Goal: Transaction & Acquisition: Download file/media

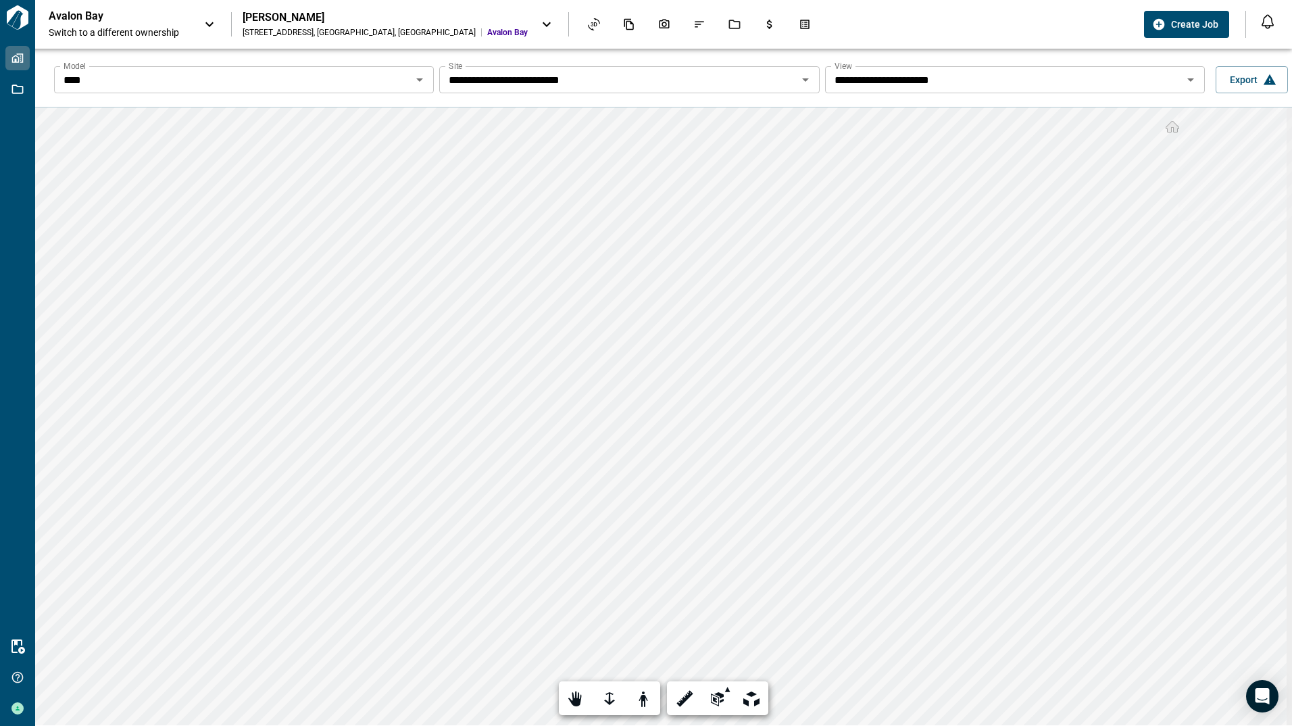
click at [1029, 82] on input "**********" at bounding box center [1003, 79] width 349 height 19
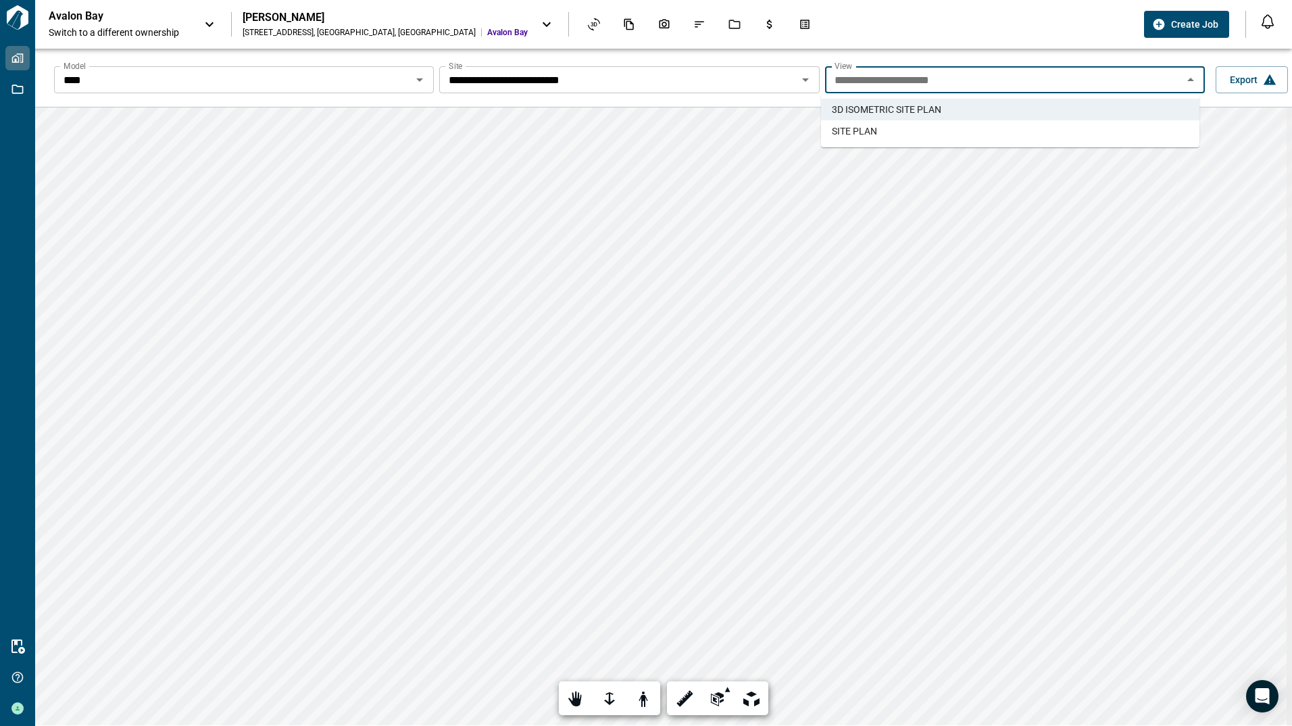
click at [949, 126] on li "SITE PLAN" at bounding box center [1010, 131] width 378 height 22
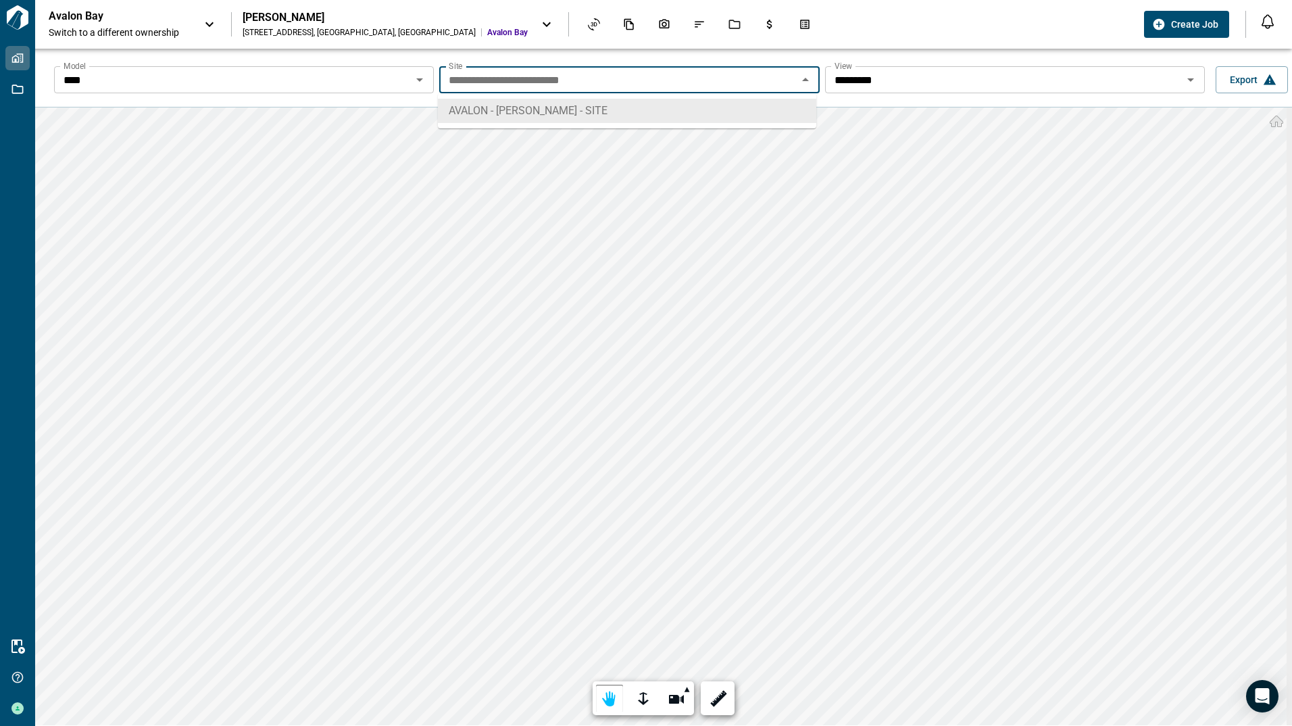
click at [726, 82] on input "**********" at bounding box center [617, 79] width 349 height 19
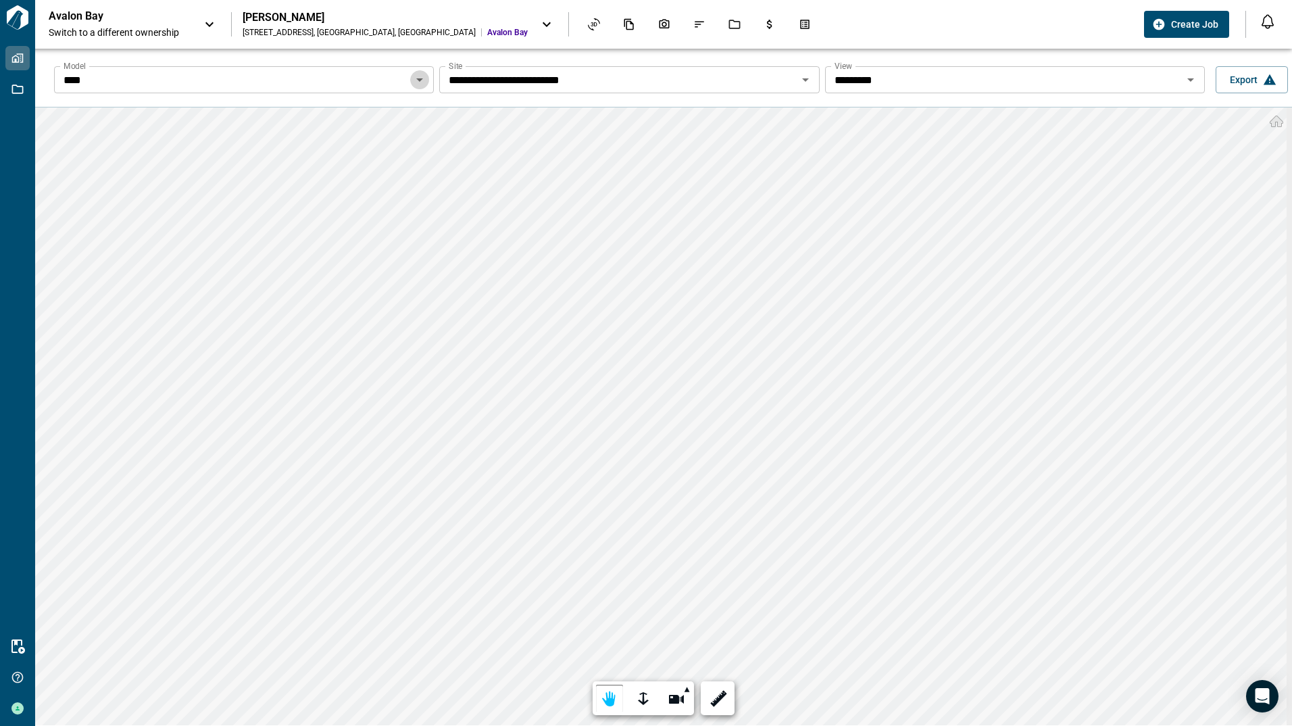
click at [416, 77] on icon "Open" at bounding box center [419, 80] width 16 height 16
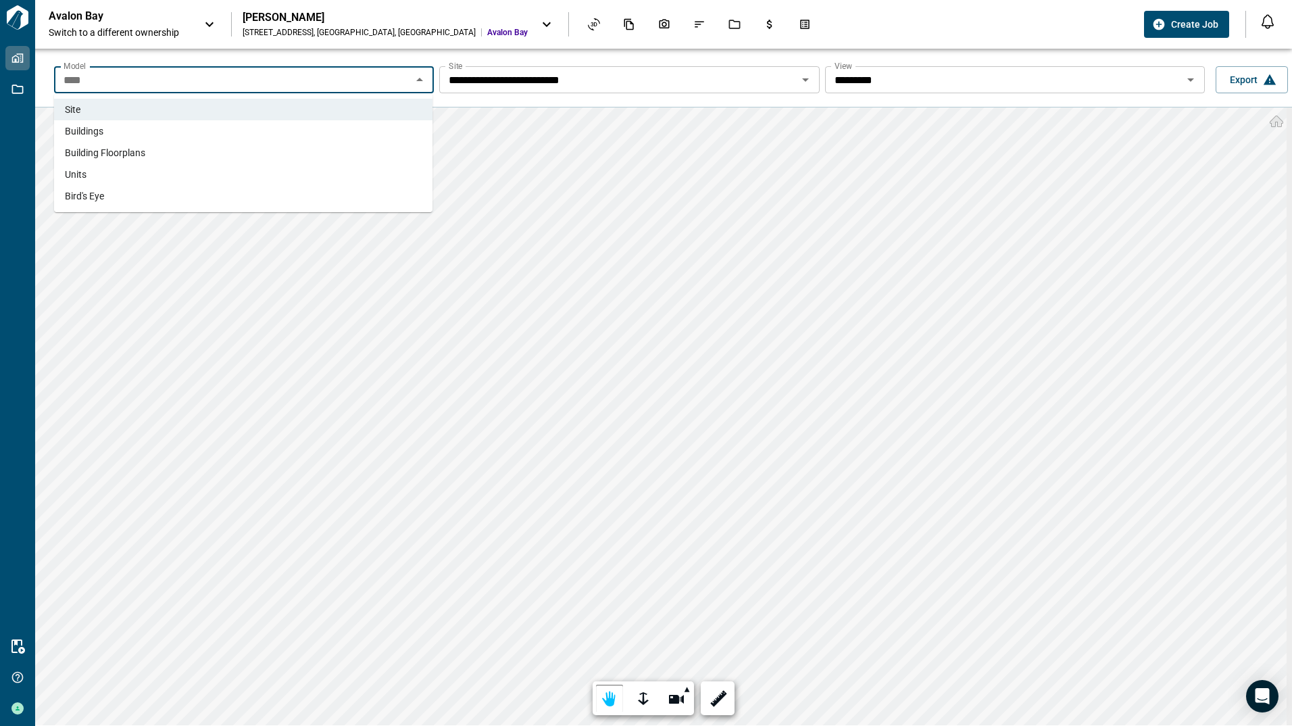
click at [164, 141] on li "Buildings" at bounding box center [243, 131] width 378 height 22
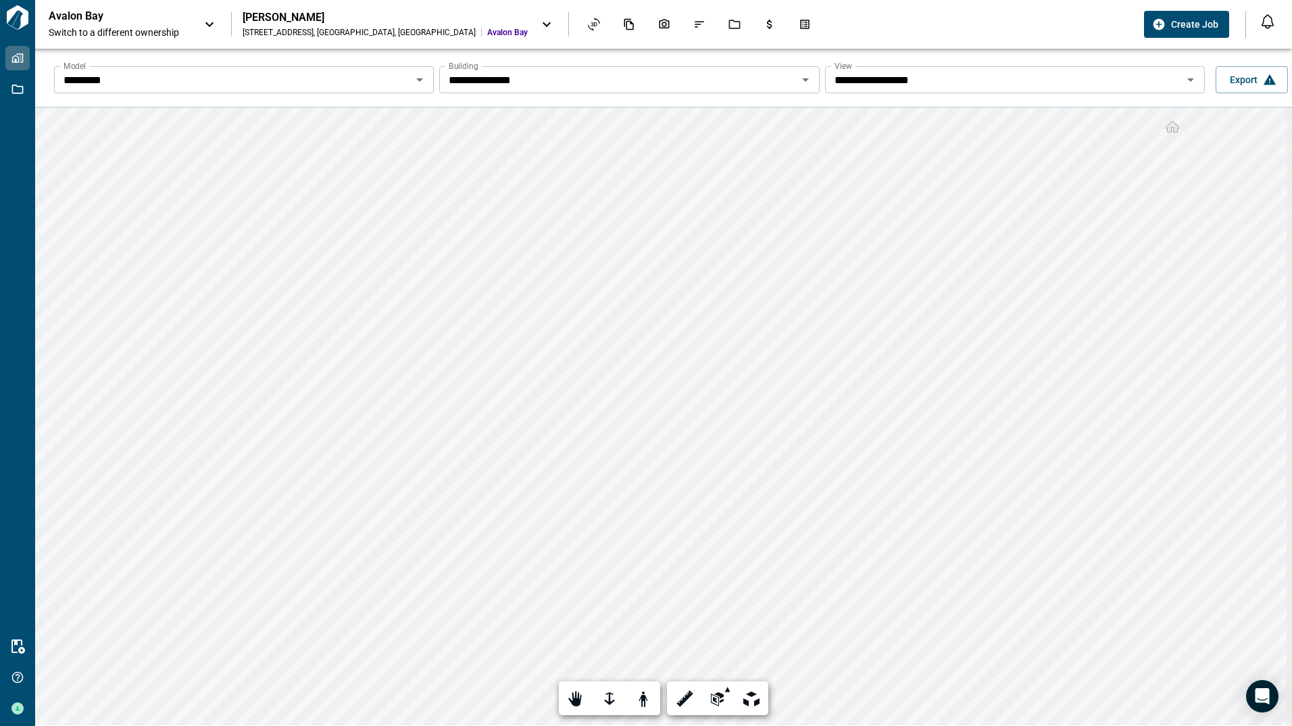
click at [936, 91] on div "**********" at bounding box center [1015, 79] width 380 height 27
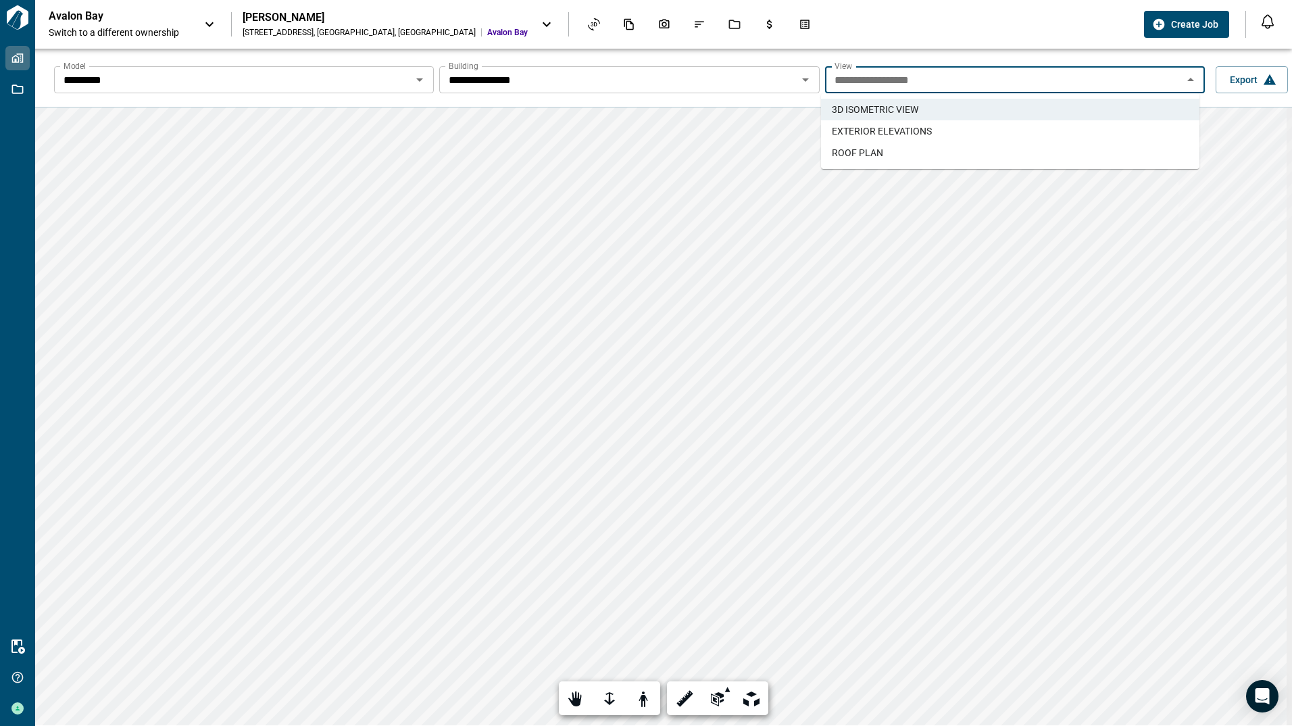
click at [898, 127] on span "EXTERIOR ELEVATIONS" at bounding box center [882, 131] width 100 height 14
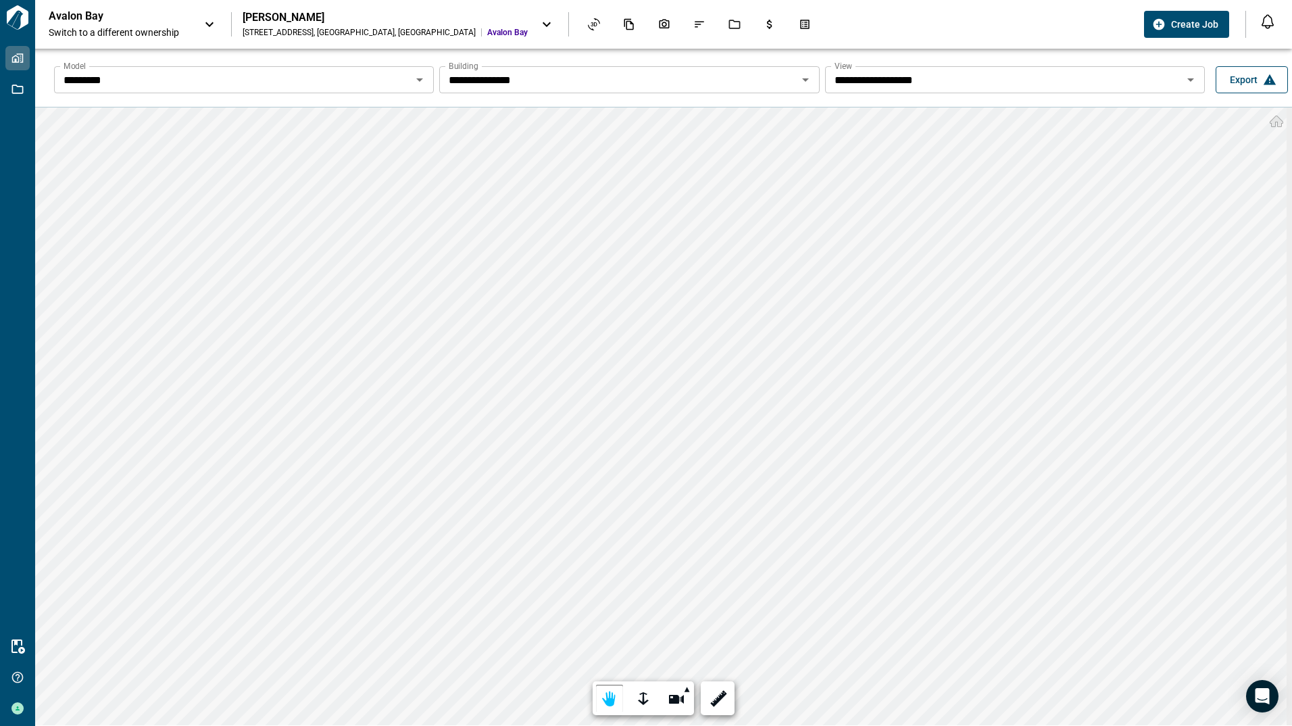
click at [1247, 85] on span "Export" at bounding box center [1244, 80] width 28 height 14
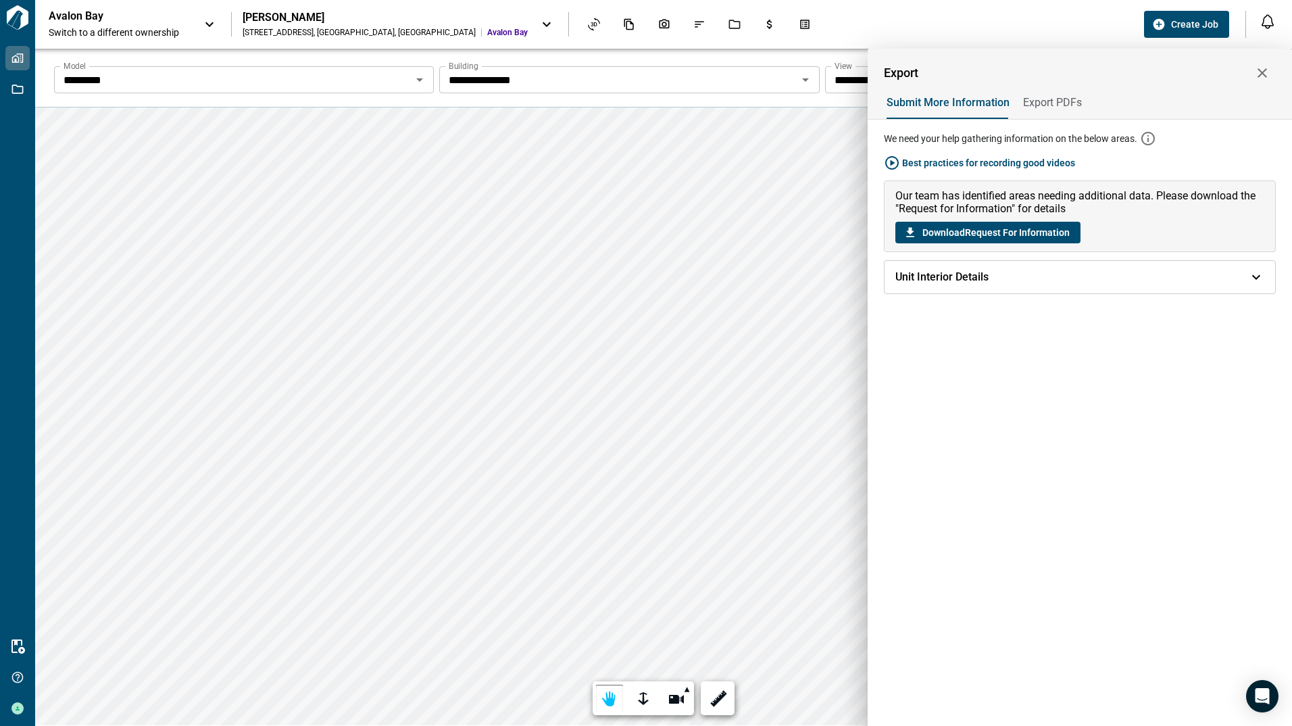
click at [957, 288] on div "Unit Interior Details" at bounding box center [1079, 277] width 391 height 32
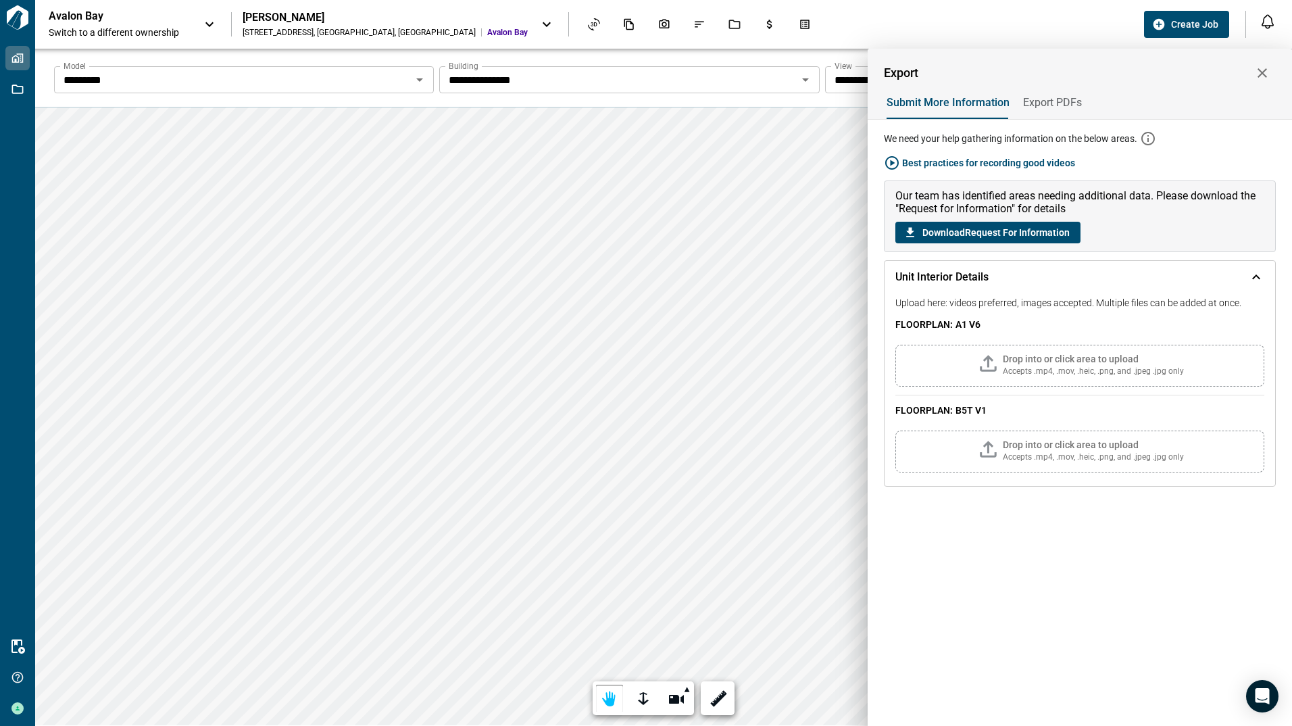
click at [1047, 108] on span "Export PDFs" at bounding box center [1052, 103] width 59 height 14
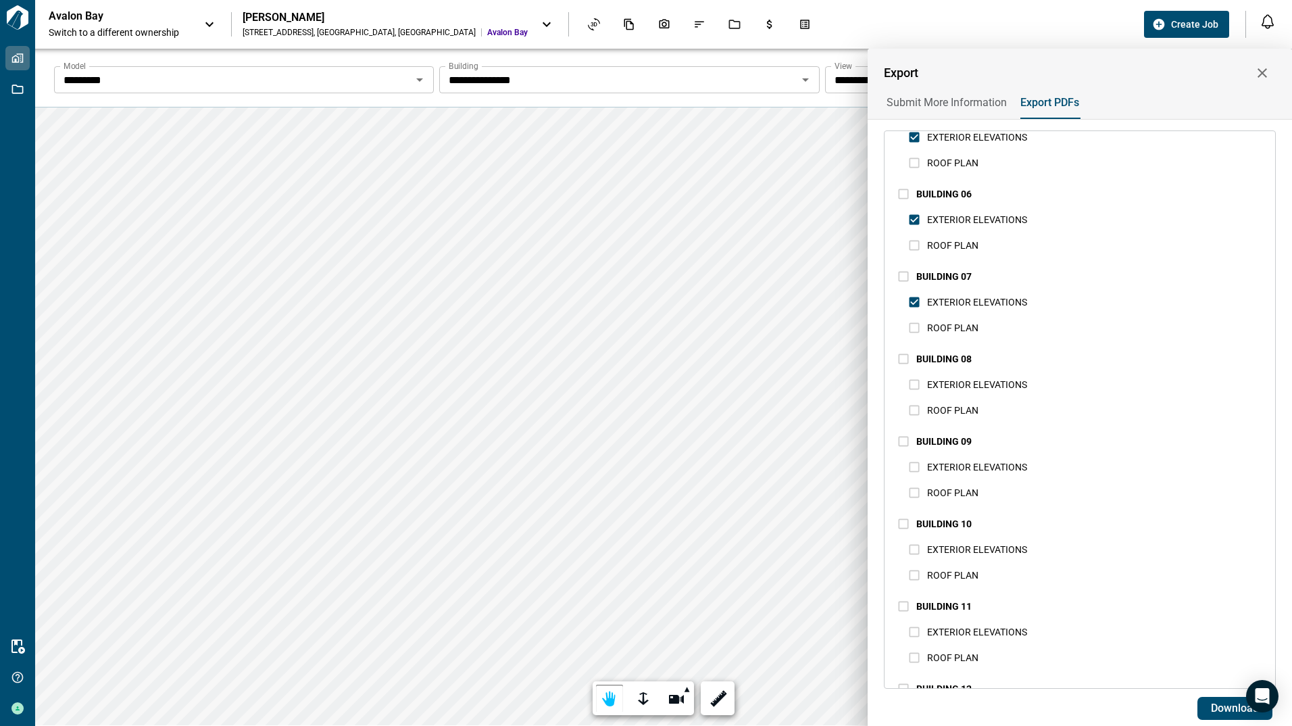
scroll to position [464, 0]
click at [967, 378] on span "EXTERIOR ELEVATIONS" at bounding box center [977, 384] width 100 height 16
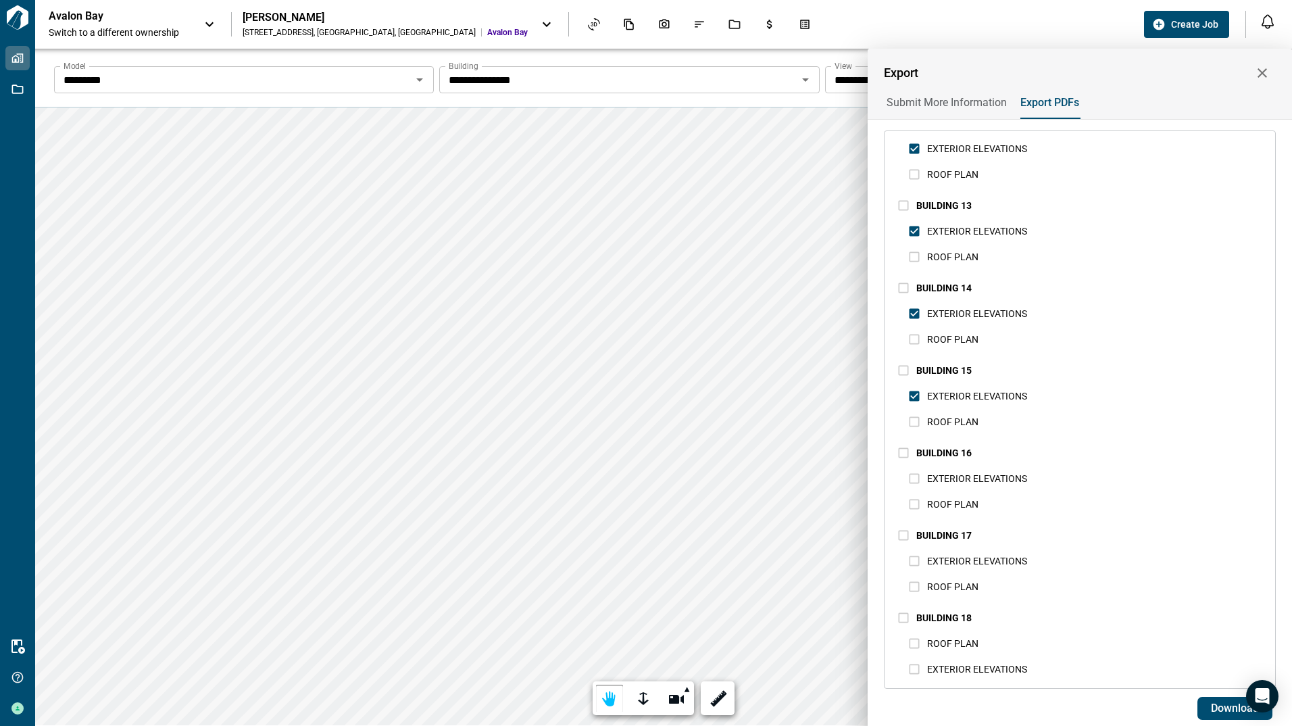
scroll to position [1029, 0]
click at [946, 472] on span "EXTERIOR ELEVATIONS" at bounding box center [977, 478] width 100 height 16
click at [966, 566] on span "EXTERIOR ELEVATIONS" at bounding box center [977, 560] width 100 height 11
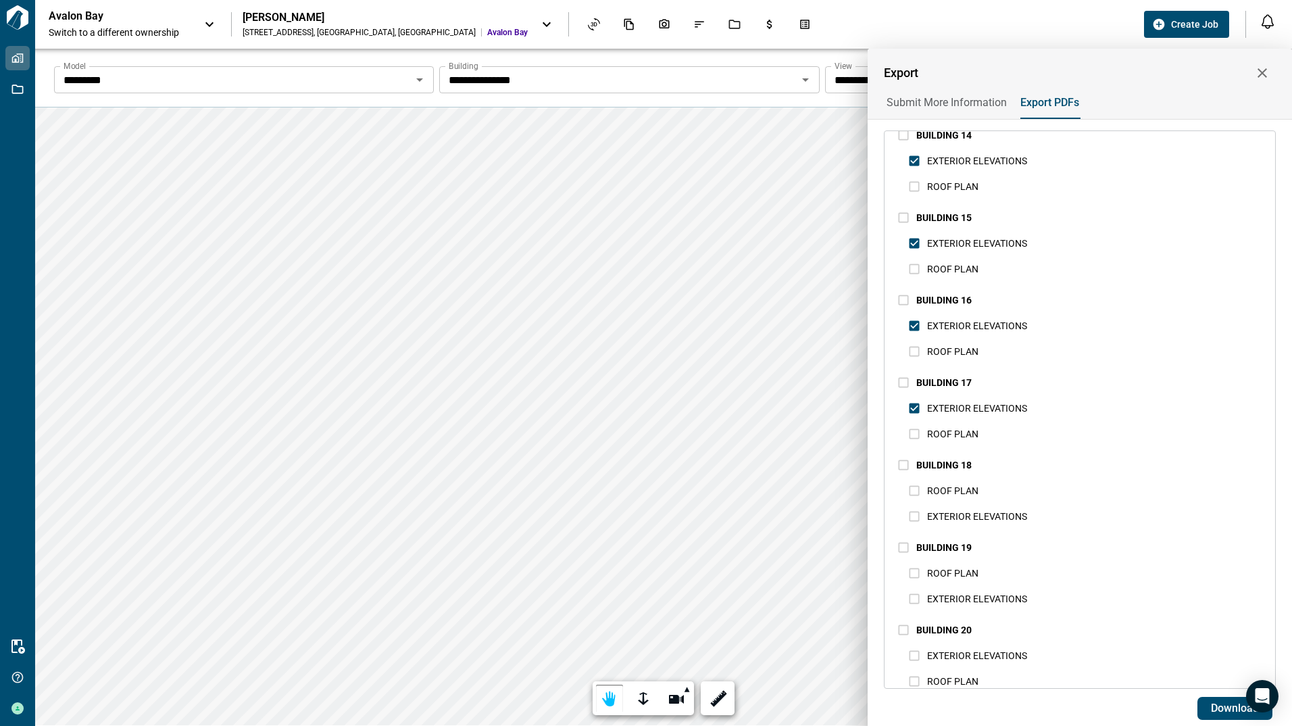
scroll to position [1196, 0]
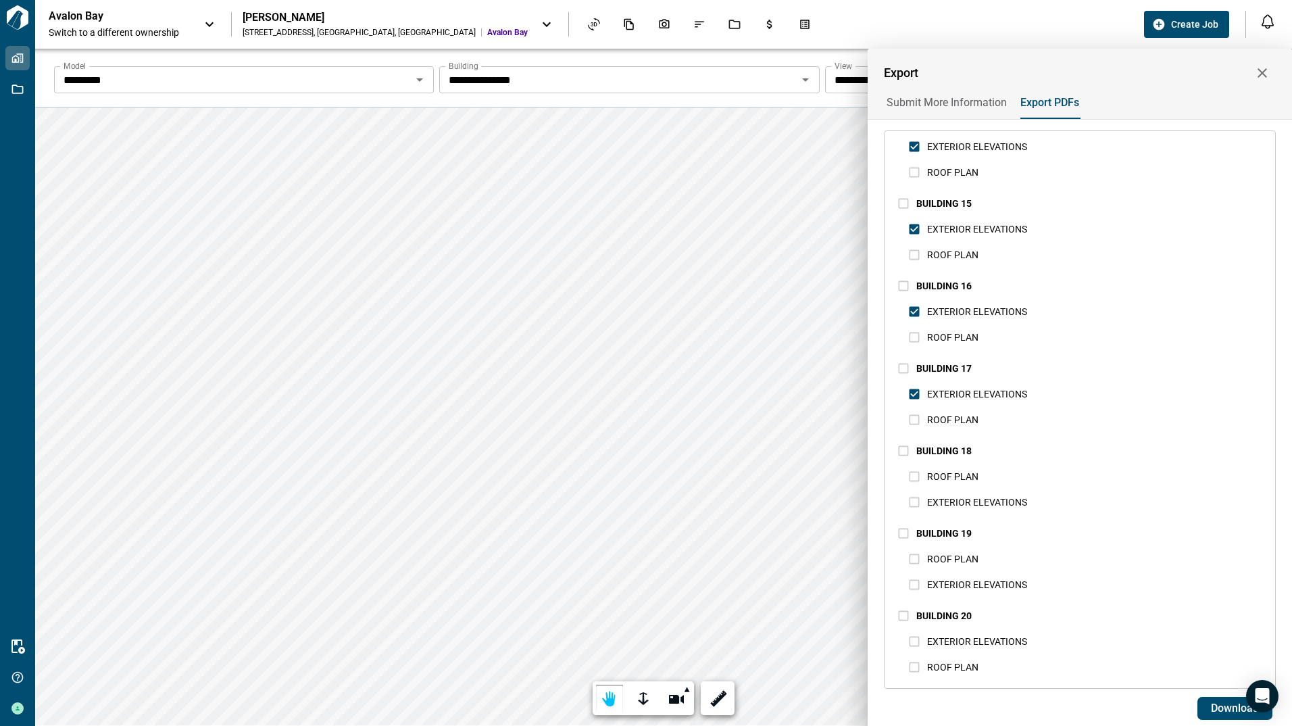
click at [940, 479] on span "ROOF PLAN" at bounding box center [952, 476] width 51 height 11
click at [956, 473] on span "ROOF PLAN" at bounding box center [952, 476] width 51 height 11
click at [940, 500] on span "EXTERIOR ELEVATIONS" at bounding box center [977, 502] width 100 height 11
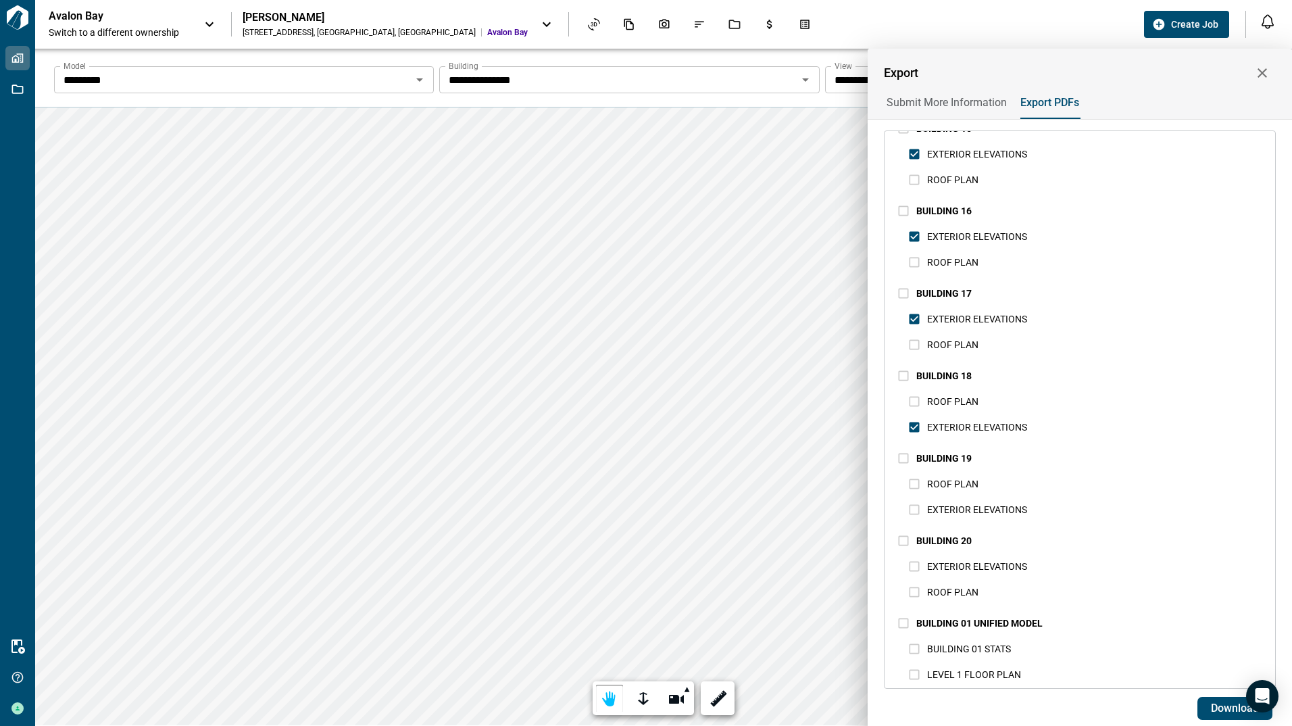
scroll to position [1289, 0]
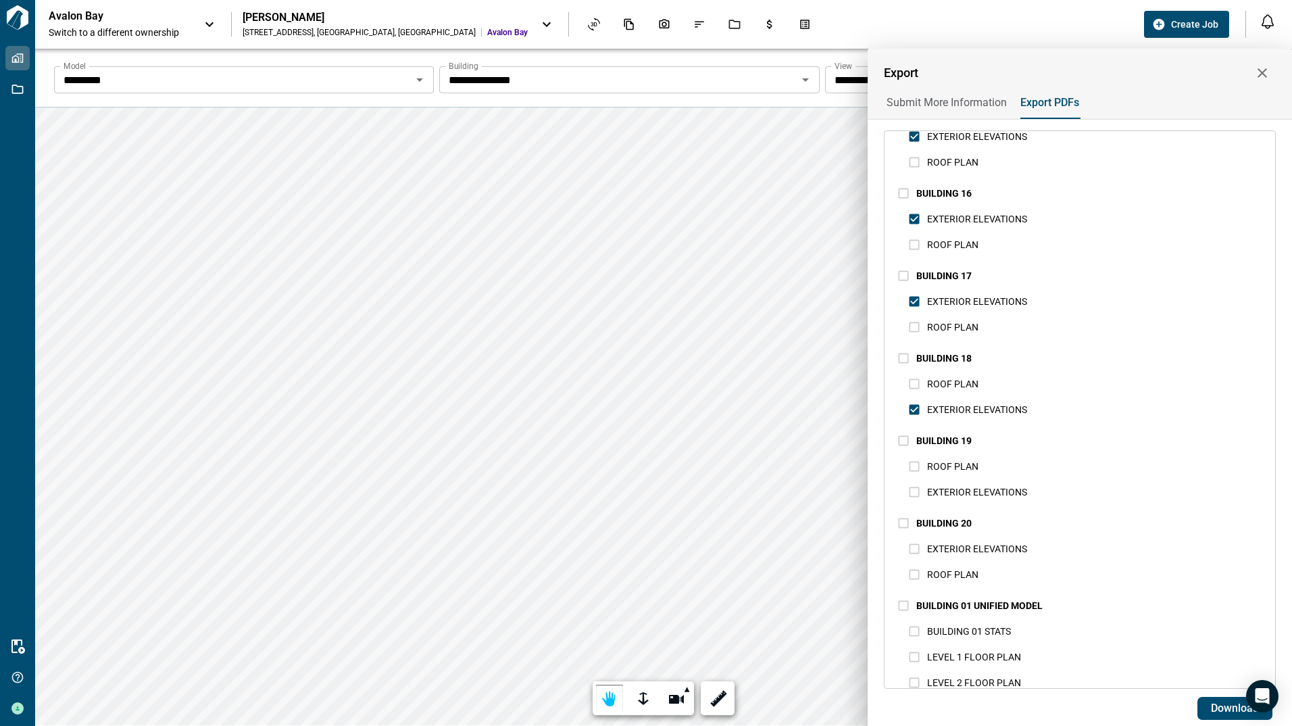
click at [978, 489] on span "EXTERIOR ELEVATIONS" at bounding box center [977, 491] width 100 height 11
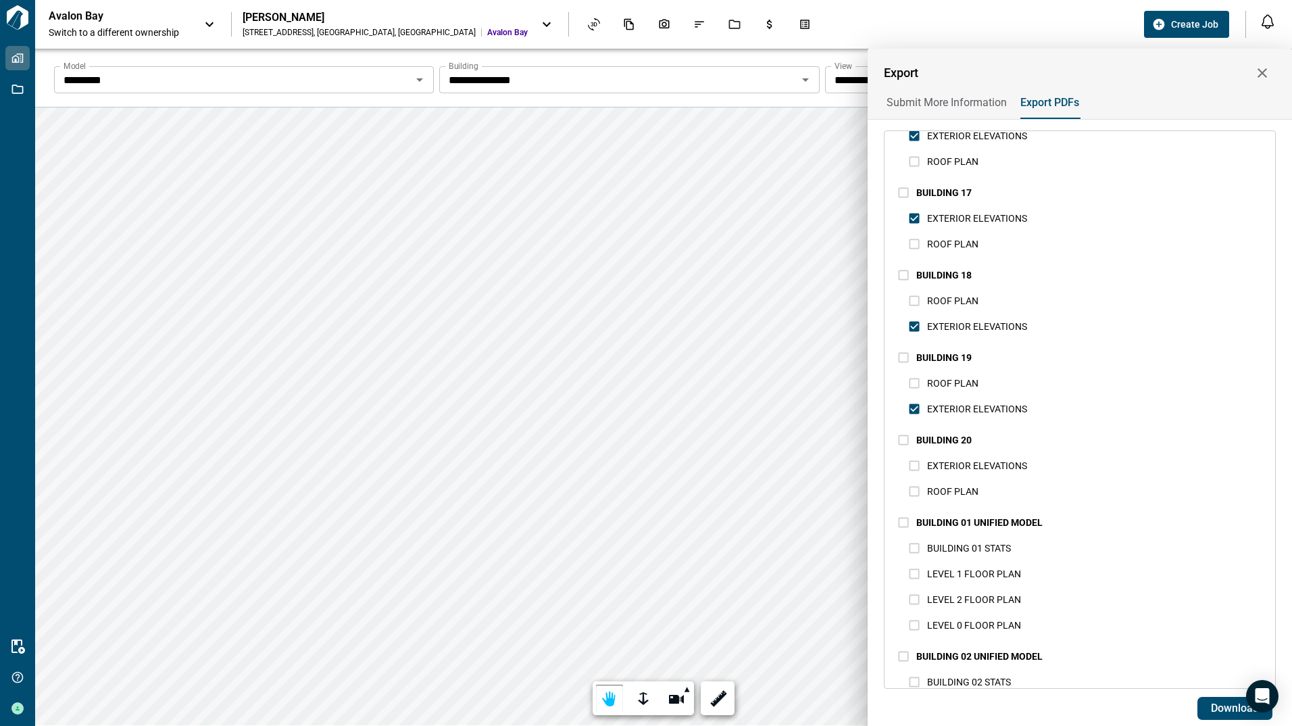
scroll to position [1372, 0]
click at [937, 468] on span "EXTERIOR ELEVATIONS" at bounding box center [977, 465] width 100 height 11
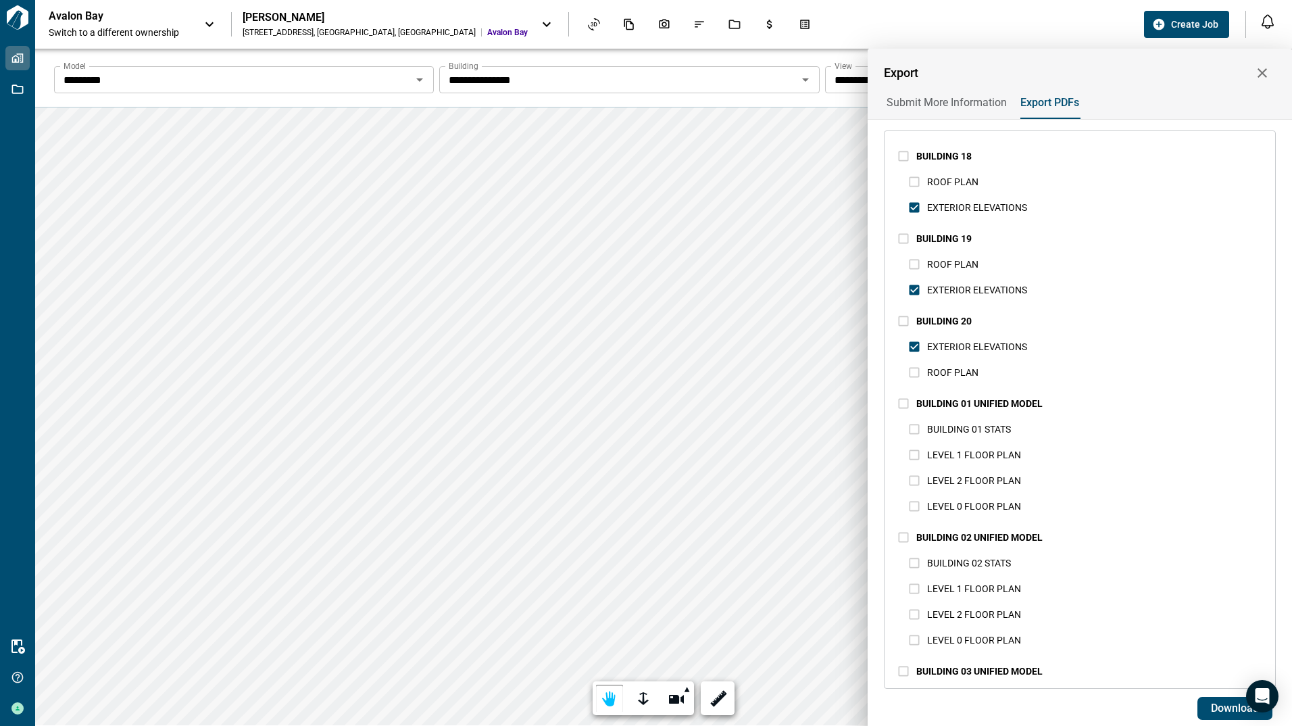
scroll to position [1488, 0]
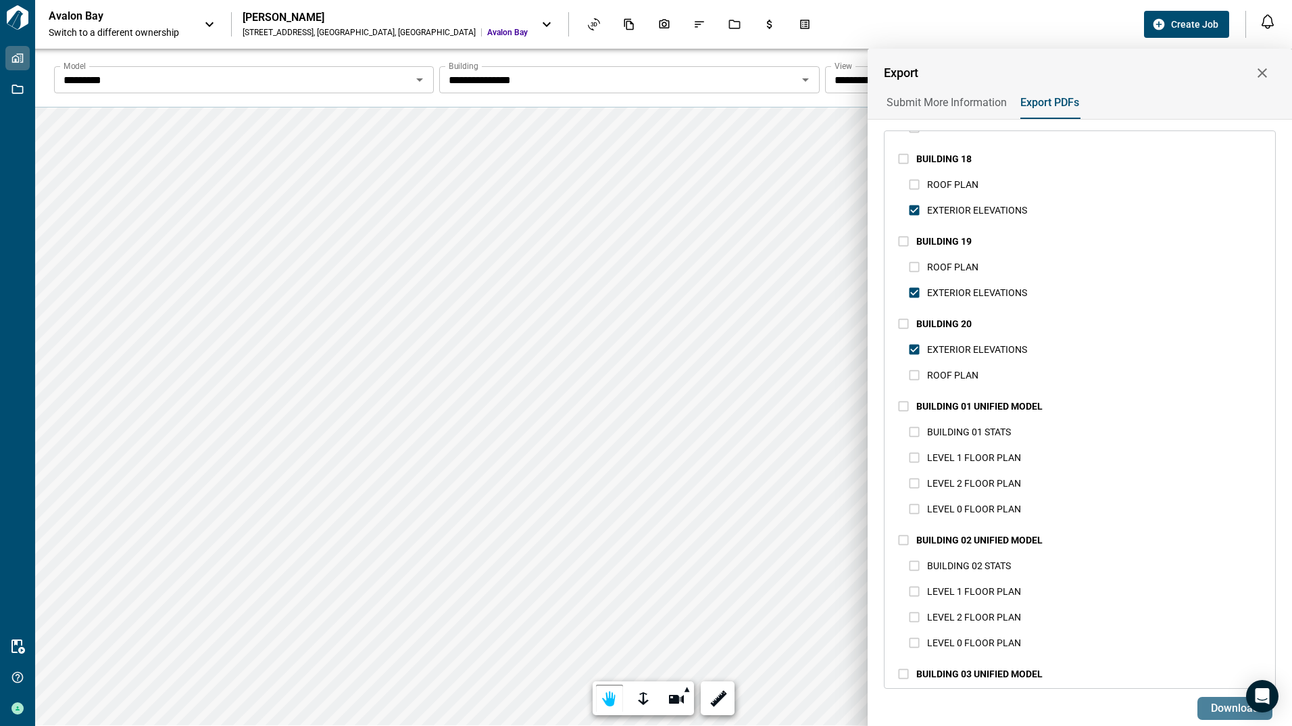
click at [1227, 708] on span "Download" at bounding box center [1235, 708] width 48 height 14
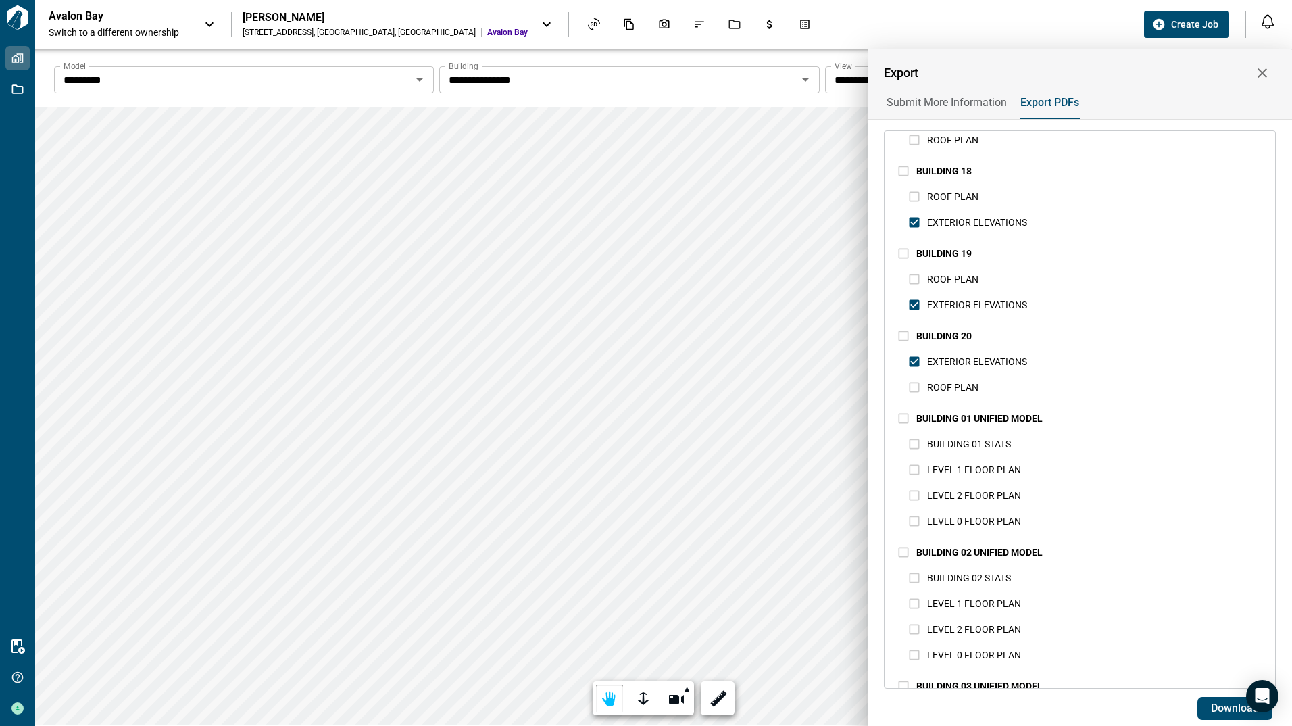
scroll to position [1476, 0]
click at [1222, 705] on span "Download" at bounding box center [1235, 708] width 48 height 14
click at [818, 239] on div at bounding box center [646, 363] width 1292 height 726
